Goal: Information Seeking & Learning: Compare options

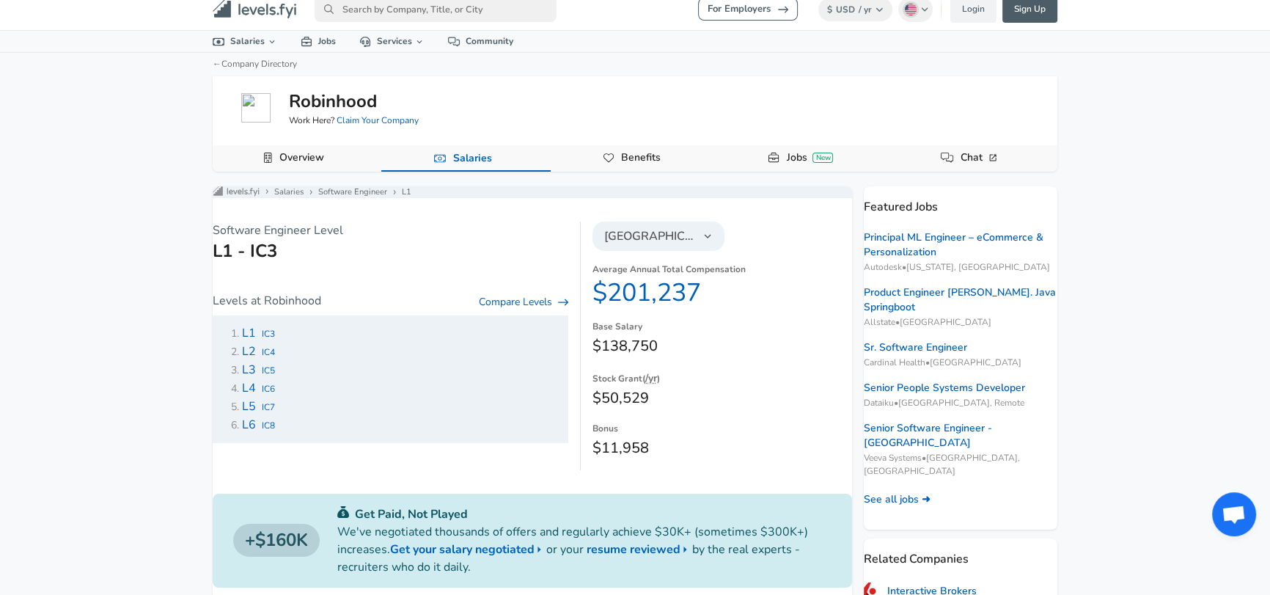
scroll to position [10, 0]
click at [389, 18] on input "primary" at bounding box center [436, 11] width 242 height 26
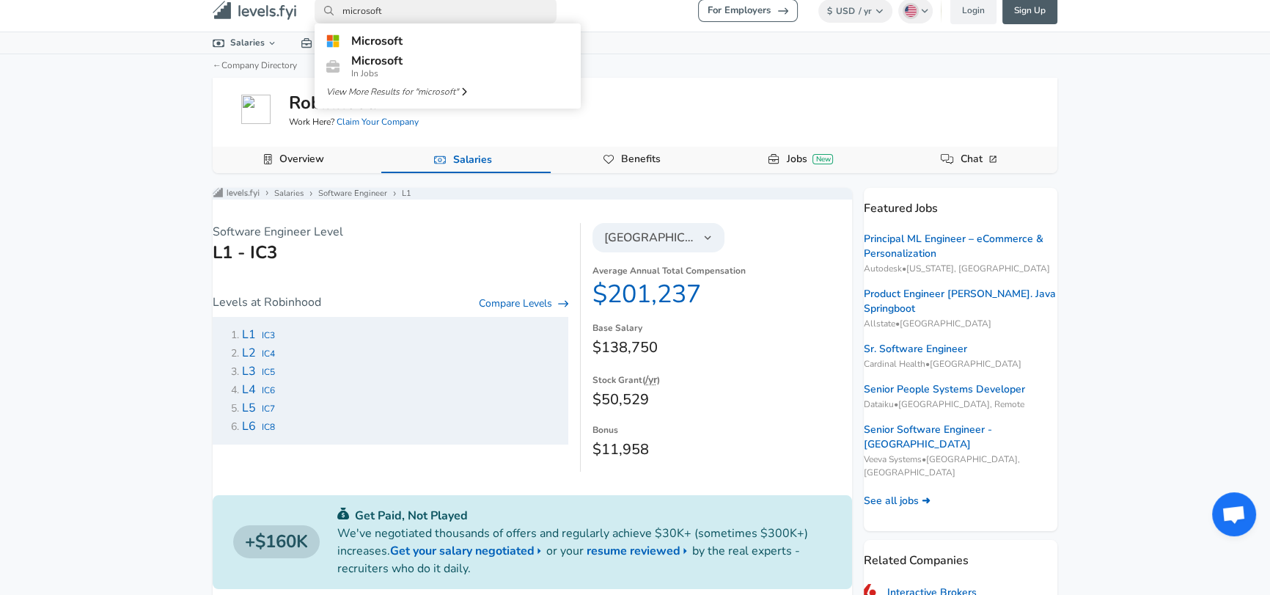
type input "microsoft"
click link "Microsoft" at bounding box center [448, 40] width 266 height 23
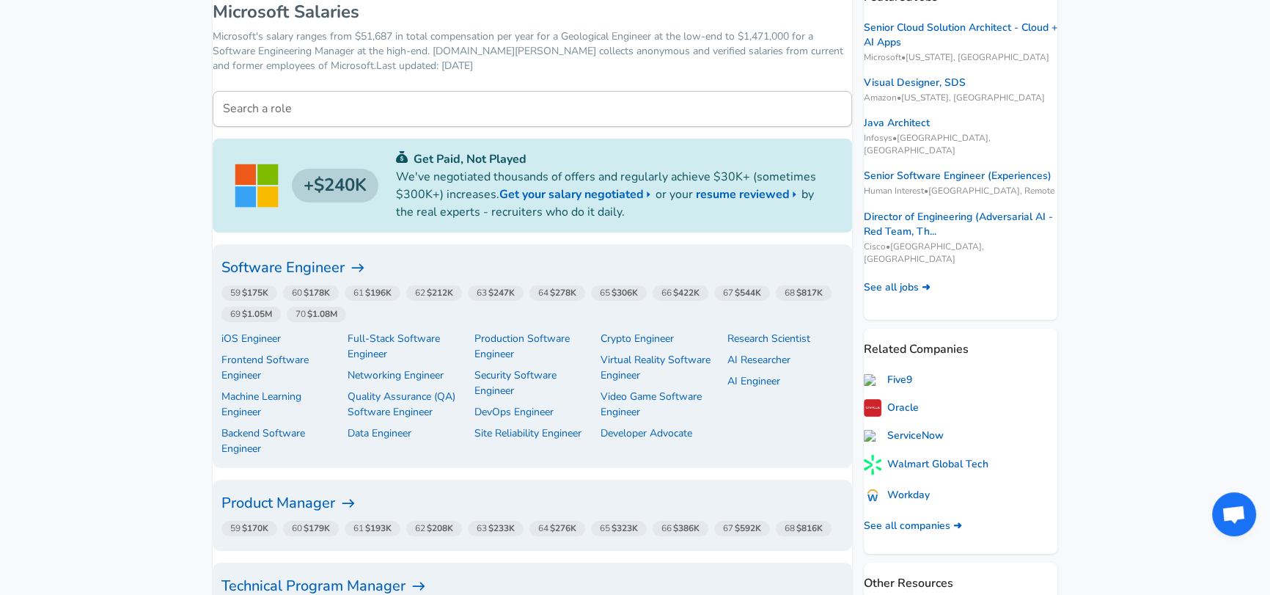
scroll to position [202, 0]
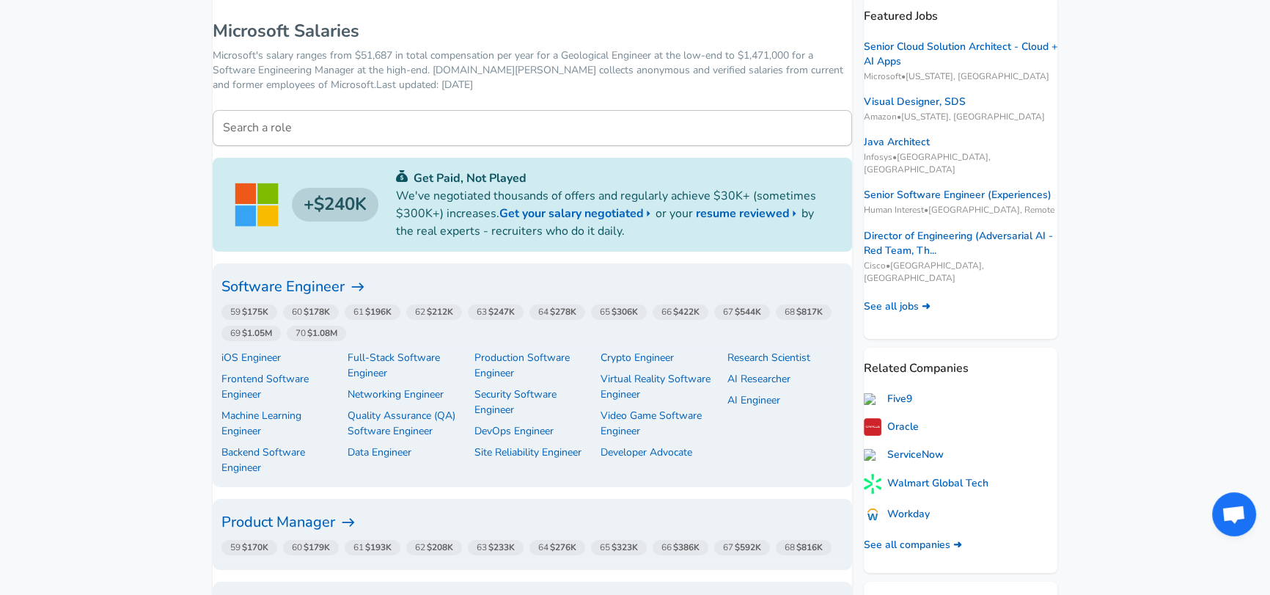
click at [295, 288] on h6 "Software Engineer" at bounding box center [533, 286] width 622 height 23
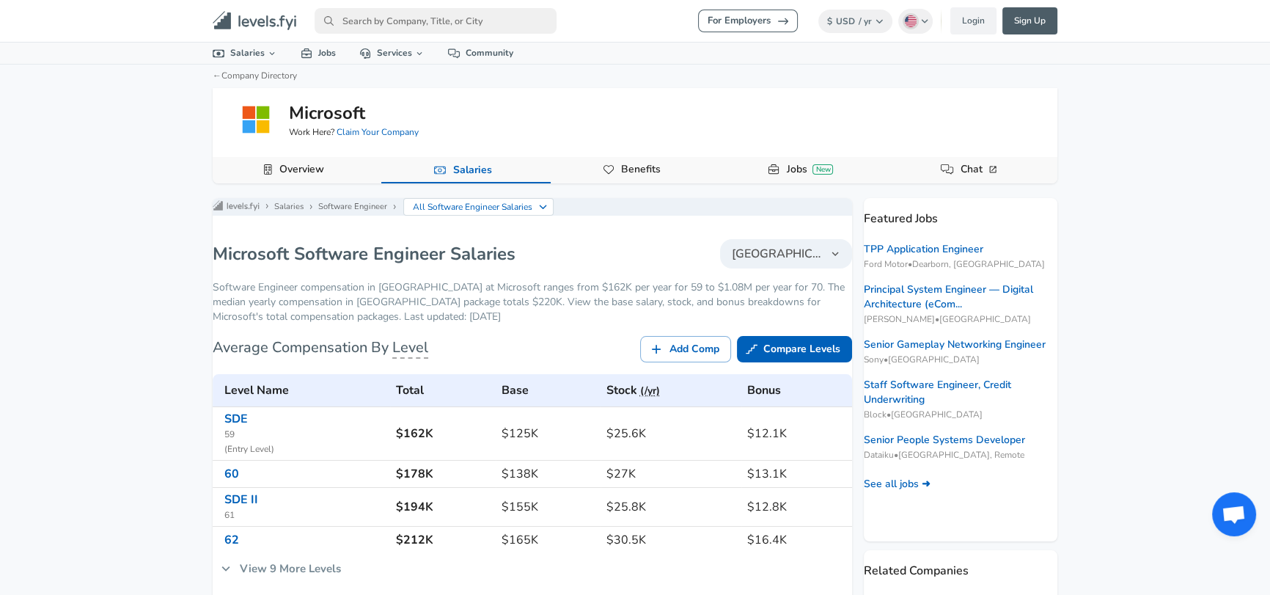
click at [757, 250] on button "[GEOGRAPHIC_DATA]" at bounding box center [786, 253] width 132 height 29
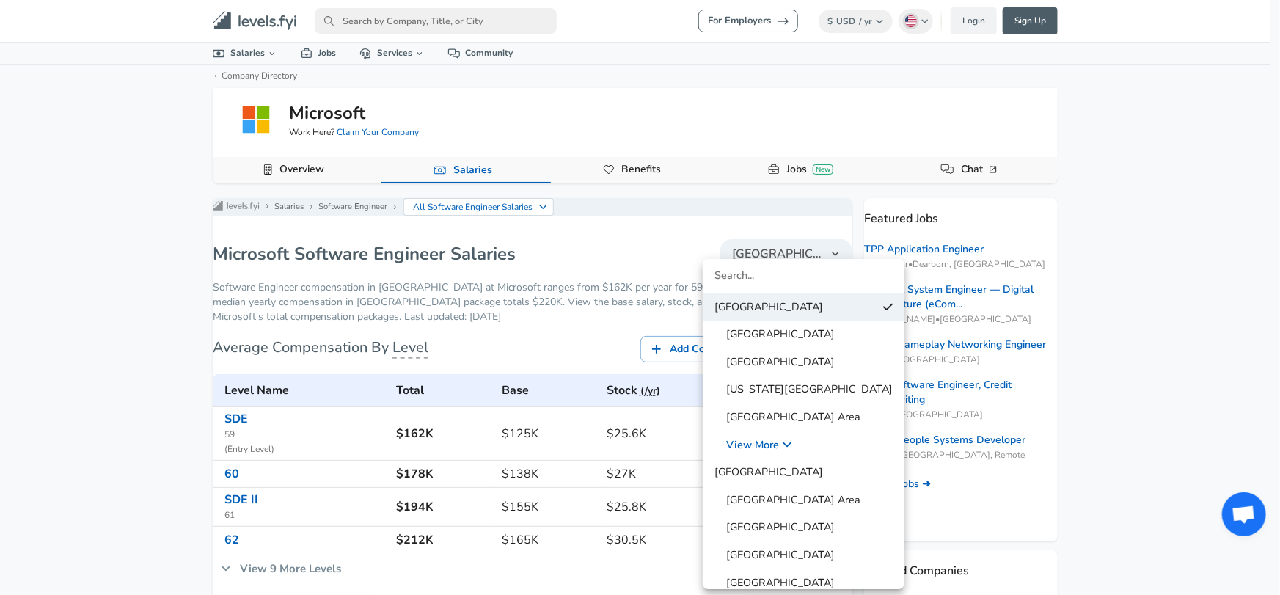
click at [779, 369] on span "[GEOGRAPHIC_DATA]" at bounding box center [774, 362] width 120 height 16
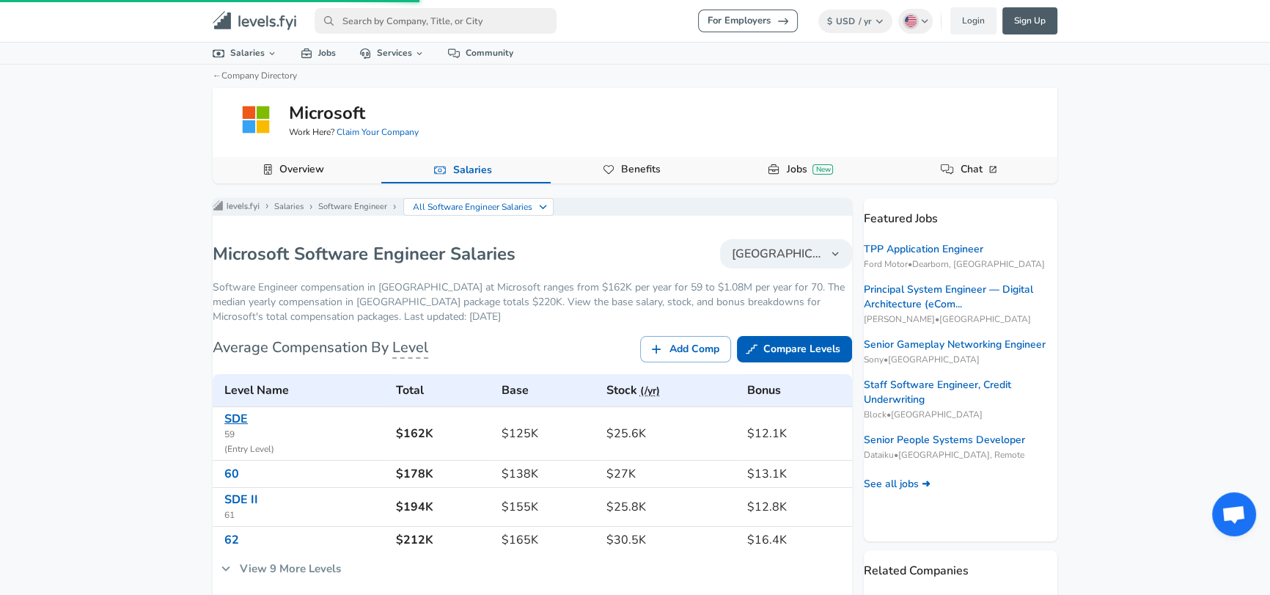
click at [246, 427] on link "SDE" at bounding box center [235, 419] width 23 height 16
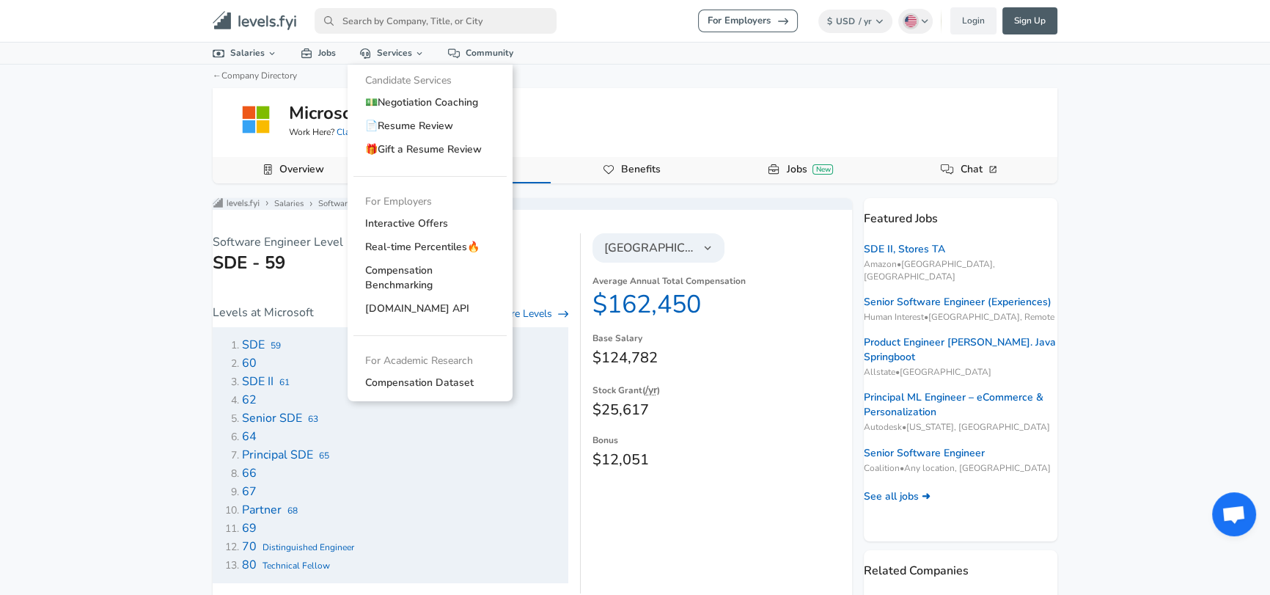
click at [415, 19] on input "primary" at bounding box center [436, 21] width 242 height 26
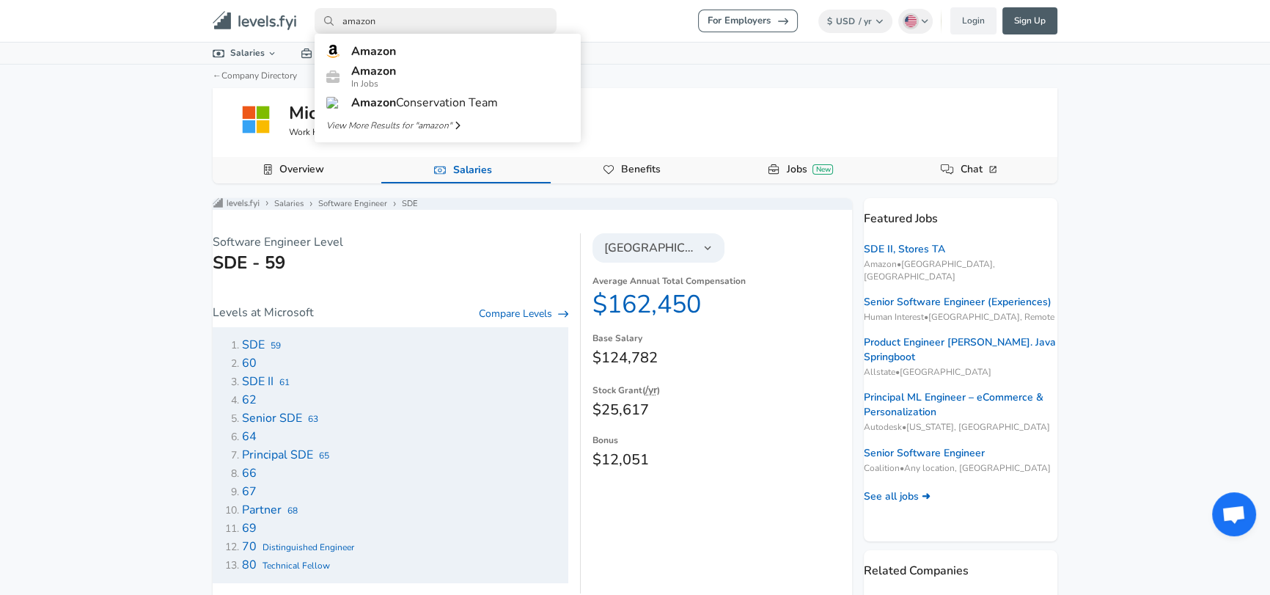
type input "amazon"
click link "Amazon" at bounding box center [448, 51] width 266 height 23
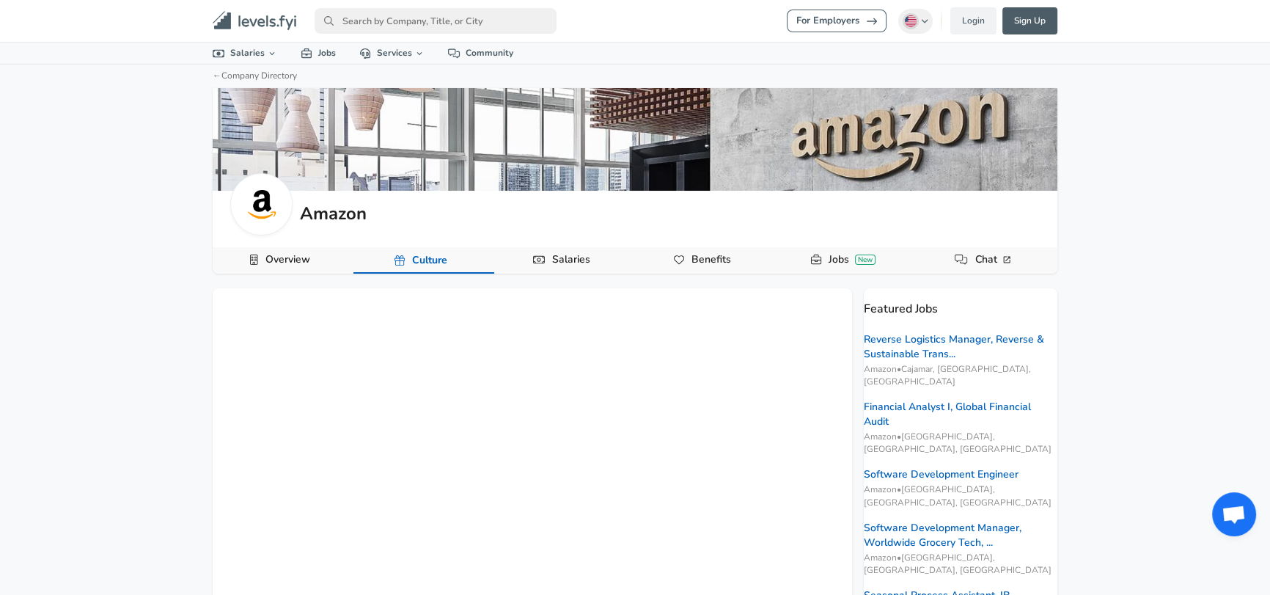
click at [285, 253] on link "Overview" at bounding box center [288, 259] width 56 height 25
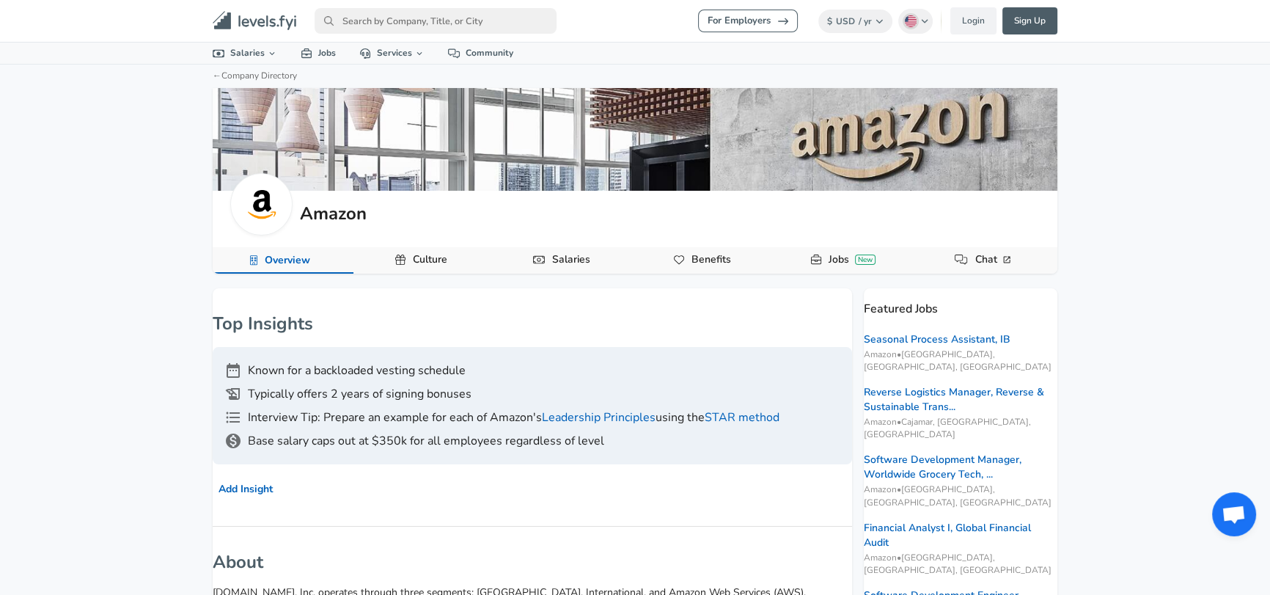
click at [576, 261] on link "Salaries" at bounding box center [571, 259] width 50 height 25
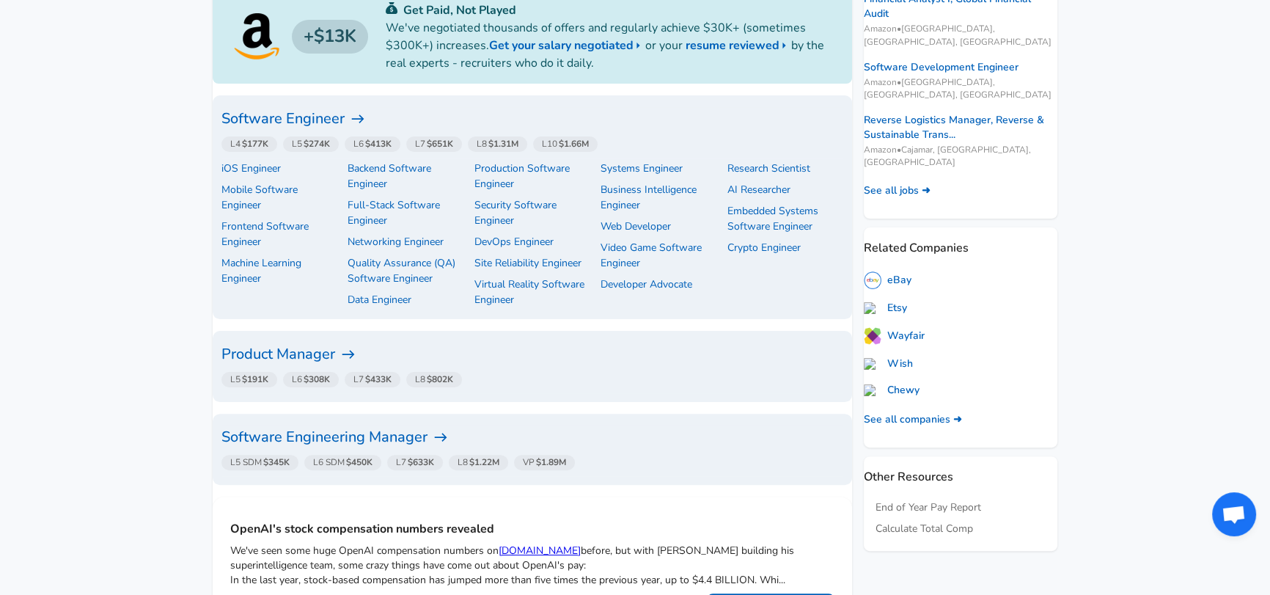
scroll to position [460, 0]
click at [288, 120] on h6 "Software Engineer" at bounding box center [533, 119] width 622 height 23
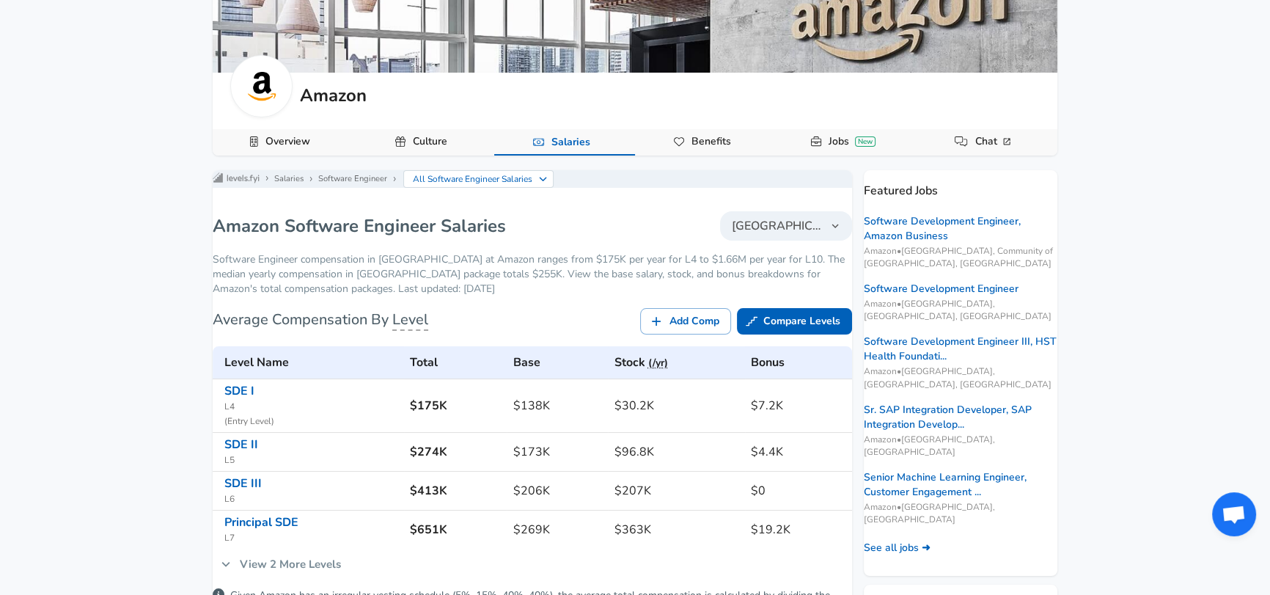
scroll to position [264, 0]
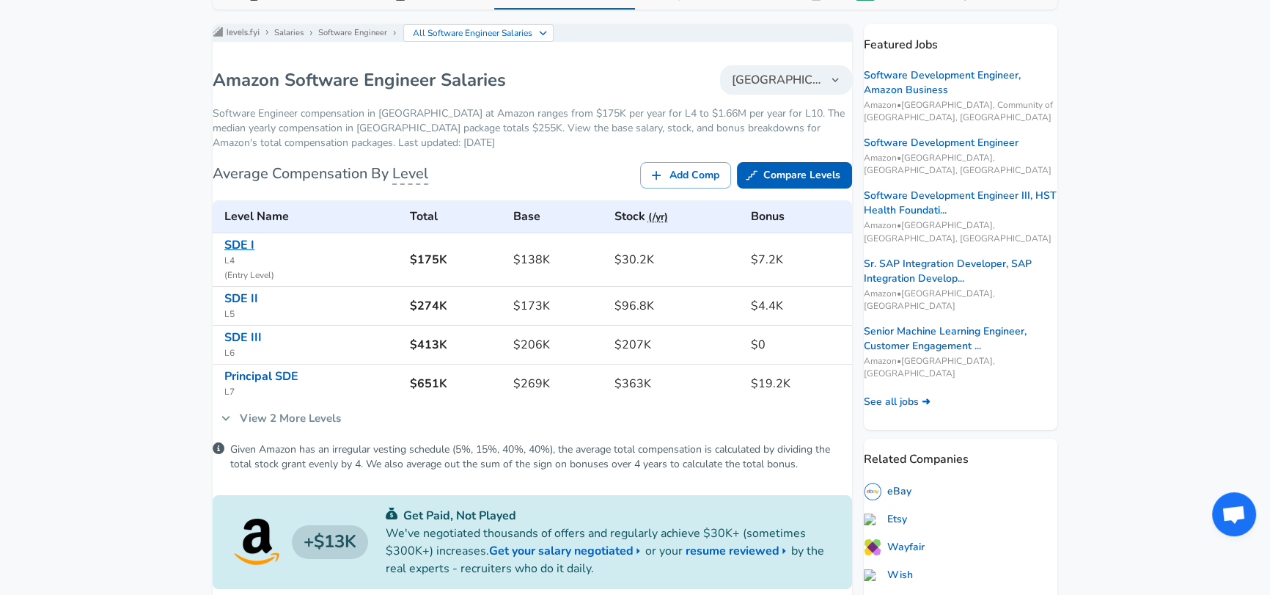
click at [255, 248] on link "SDE I" at bounding box center [239, 245] width 30 height 16
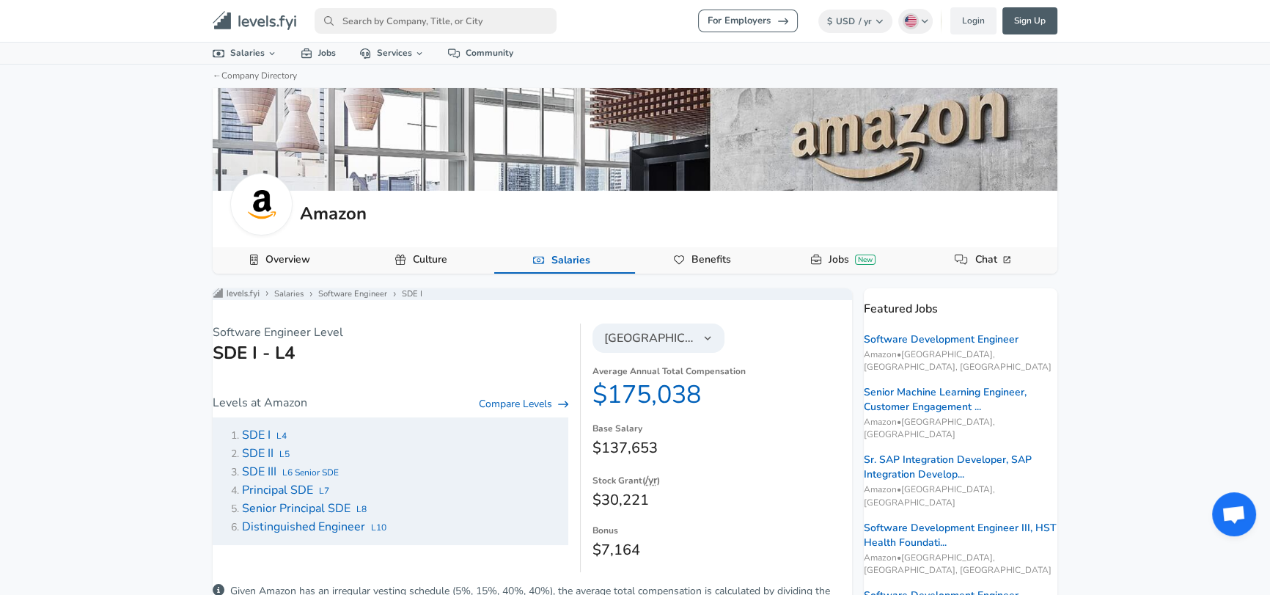
click at [138, 191] on div "For Employers $ USD / yr Change English ([GEOGRAPHIC_DATA]) Change Login Sign U…" at bounding box center [635, 297] width 1270 height 595
